Goal: Book appointment/travel/reservation

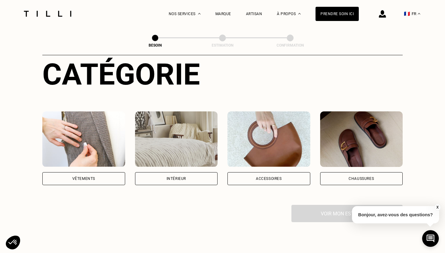
scroll to position [61, 0]
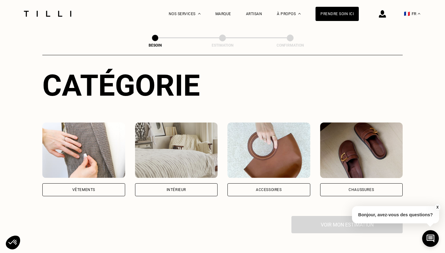
click at [186, 138] on img at bounding box center [176, 151] width 83 height 56
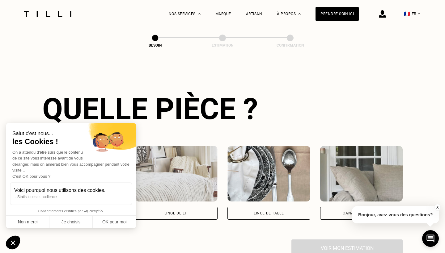
scroll to position [206, 0]
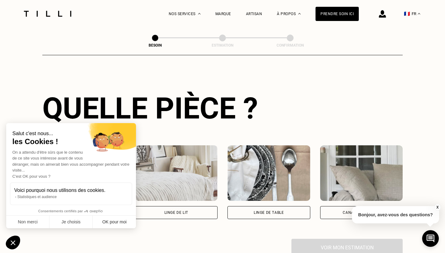
click at [106, 219] on button "OK pour moi" at bounding box center [114, 222] width 43 height 13
checkbox input "true"
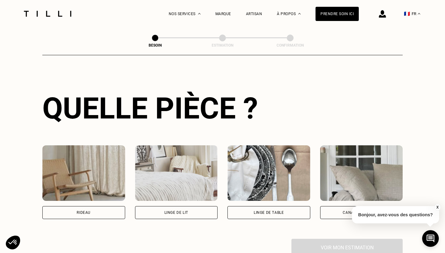
click at [83, 206] on div "Rideau" at bounding box center [83, 212] width 83 height 13
select select "FR"
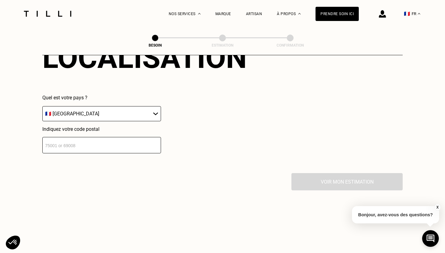
scroll to position [426, 0]
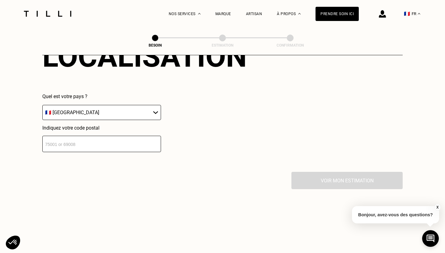
click at [107, 136] on input "number" at bounding box center [101, 144] width 119 height 16
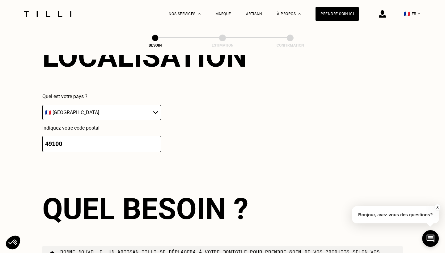
scroll to position [523, 0]
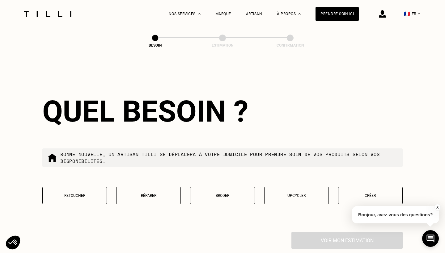
type input "49100"
click at [85, 194] on p "Retoucher" at bounding box center [75, 196] width 58 height 4
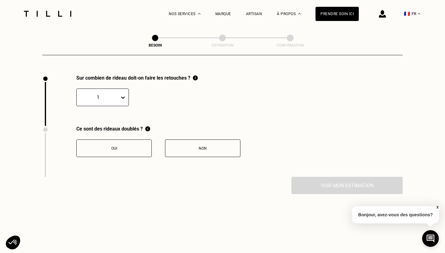
scroll to position [678, 0]
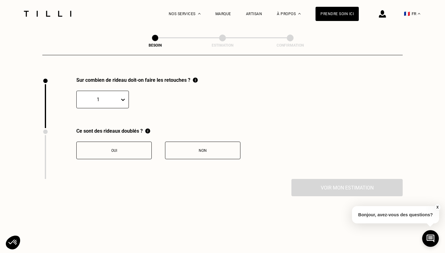
click at [120, 98] on div at bounding box center [124, 99] width 9 height 11
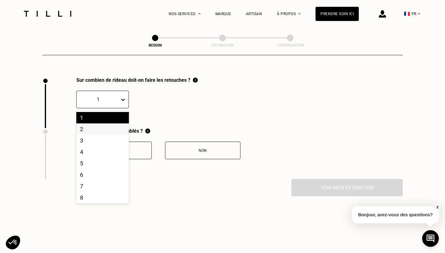
click at [95, 125] on div "2" at bounding box center [102, 129] width 52 height 11
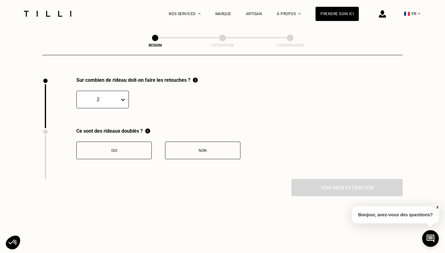
click at [123, 149] on button "Oui" at bounding box center [113, 151] width 75 height 18
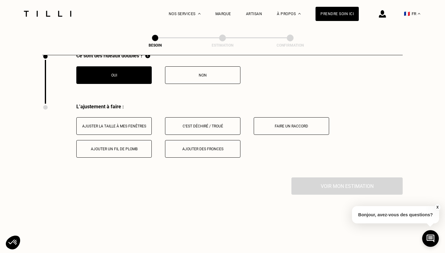
scroll to position [754, 0]
click at [119, 124] on div "Ajuster la taille à mes fenêtres" at bounding box center [114, 126] width 69 height 4
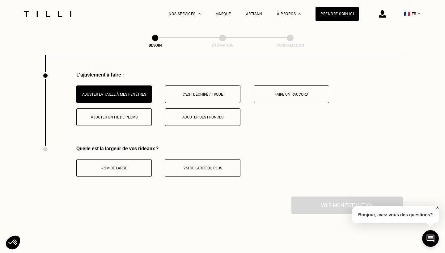
scroll to position [786, 0]
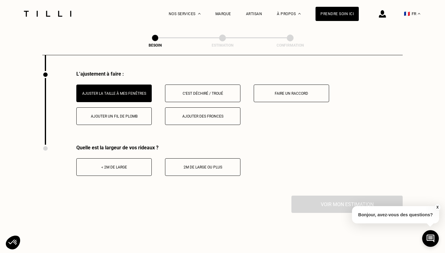
click at [101, 158] on button "< 2m de large" at bounding box center [113, 167] width 75 height 18
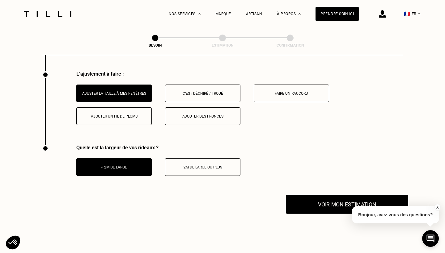
click at [334, 197] on button "Voir mon estimation" at bounding box center [347, 204] width 122 height 19
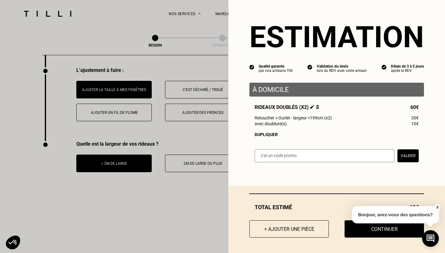
scroll to position [786, 0]
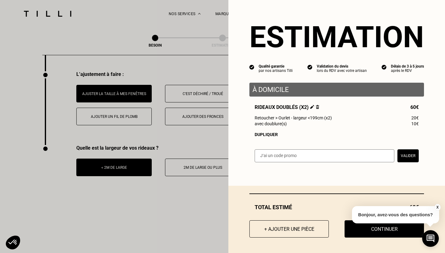
click at [367, 238] on div "Total [PERSON_NAME] 60€ + Ajouter une pièce Continuer" at bounding box center [336, 219] width 216 height 67
click at [366, 232] on button "Continuer" at bounding box center [383, 229] width 87 height 19
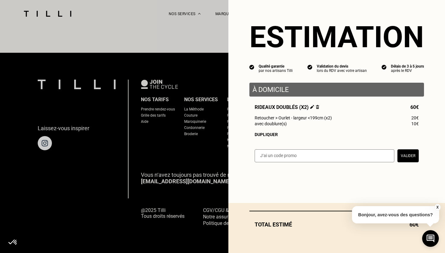
scroll to position [371, 0]
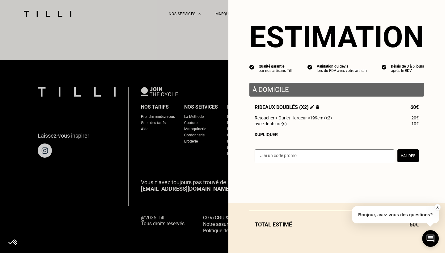
select select "FR"
